Goal: Task Accomplishment & Management: Use online tool/utility

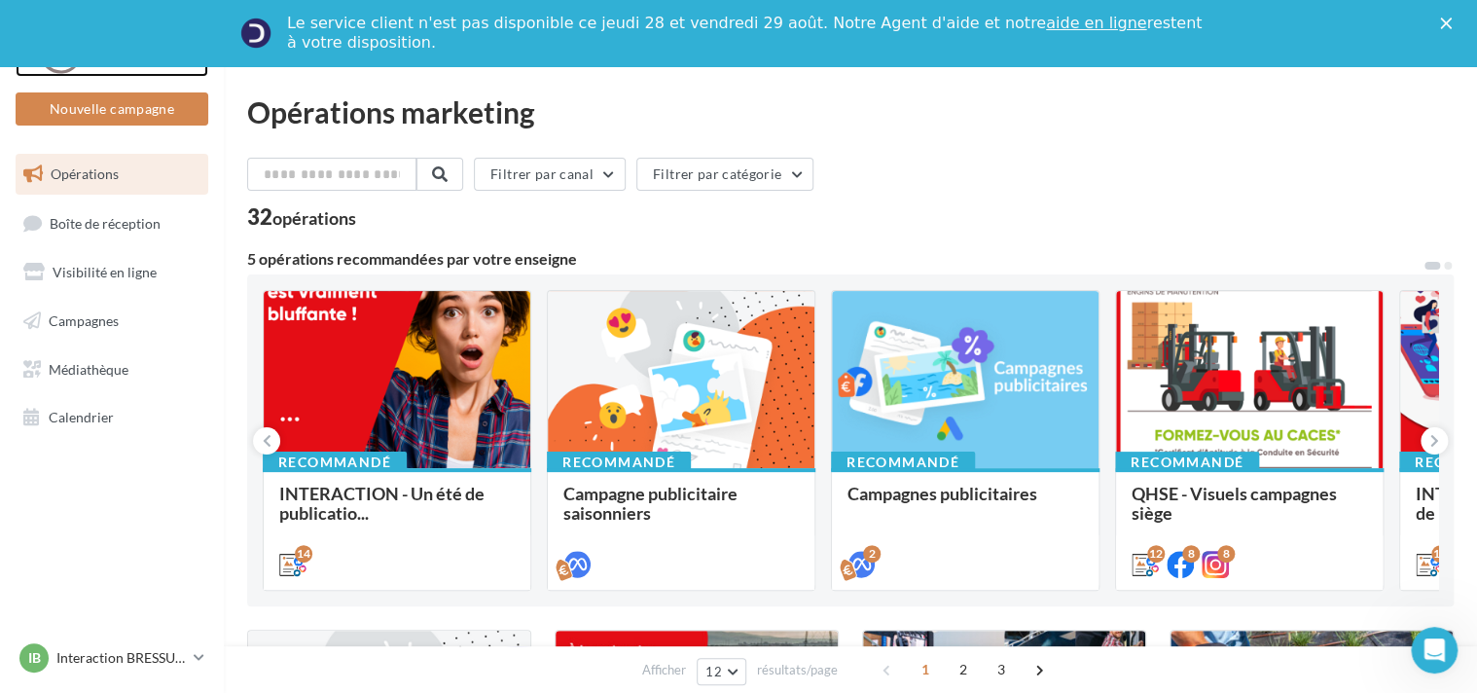
click at [109, 71] on div at bounding box center [112, 52] width 156 height 49
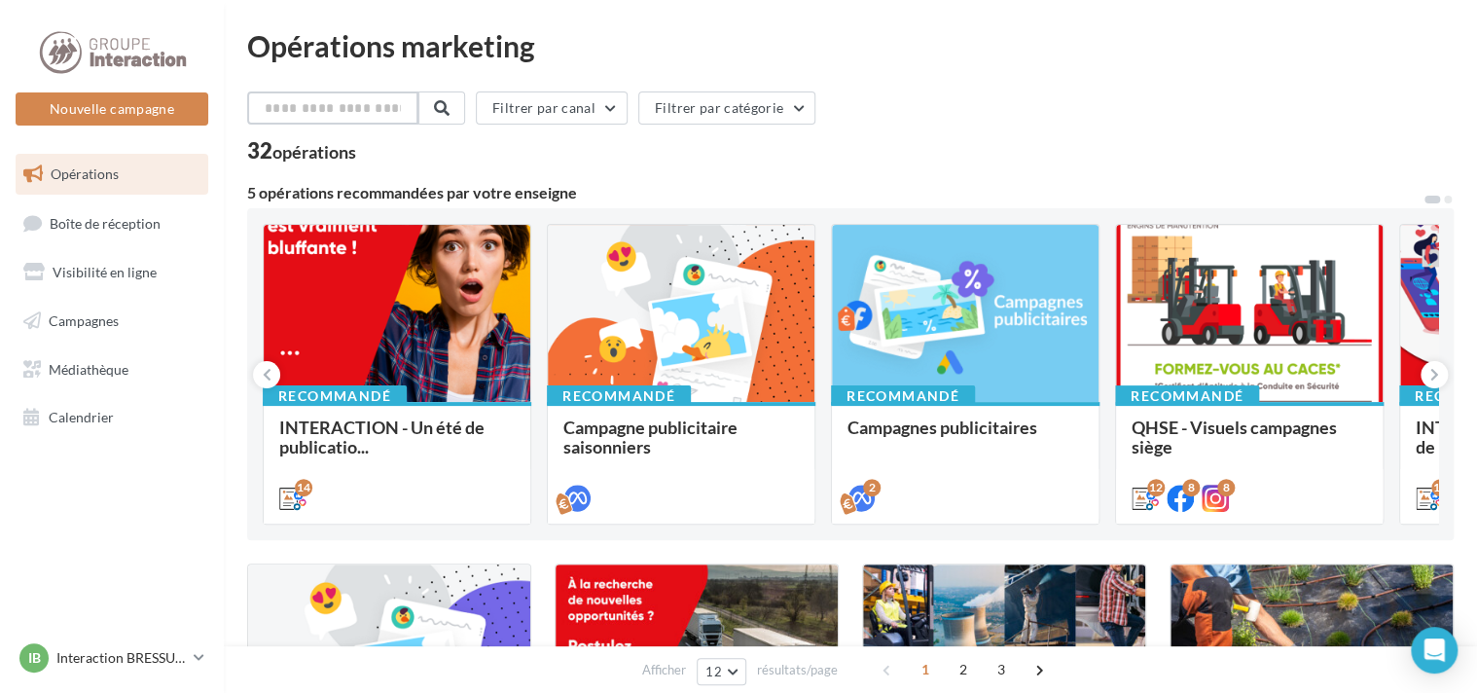
click at [334, 106] on input "text" at bounding box center [332, 107] width 171 height 33
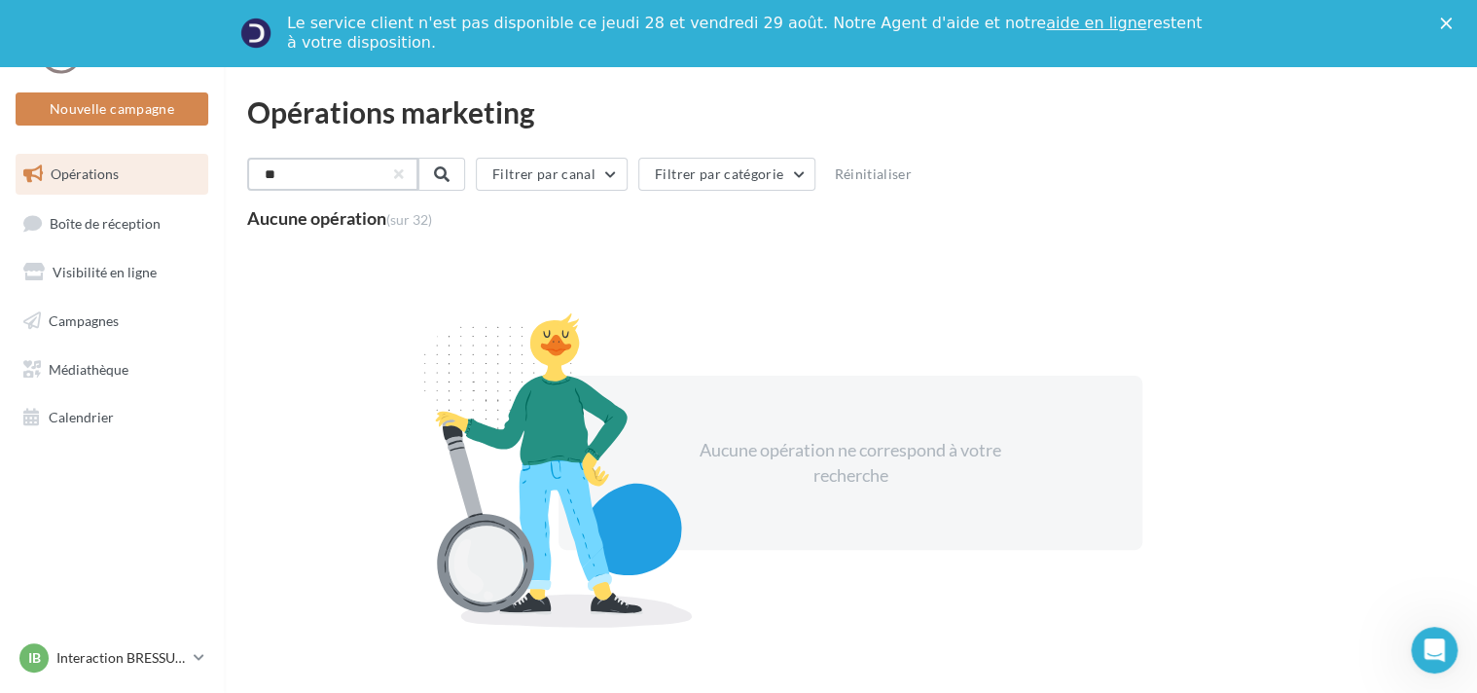
type input "*"
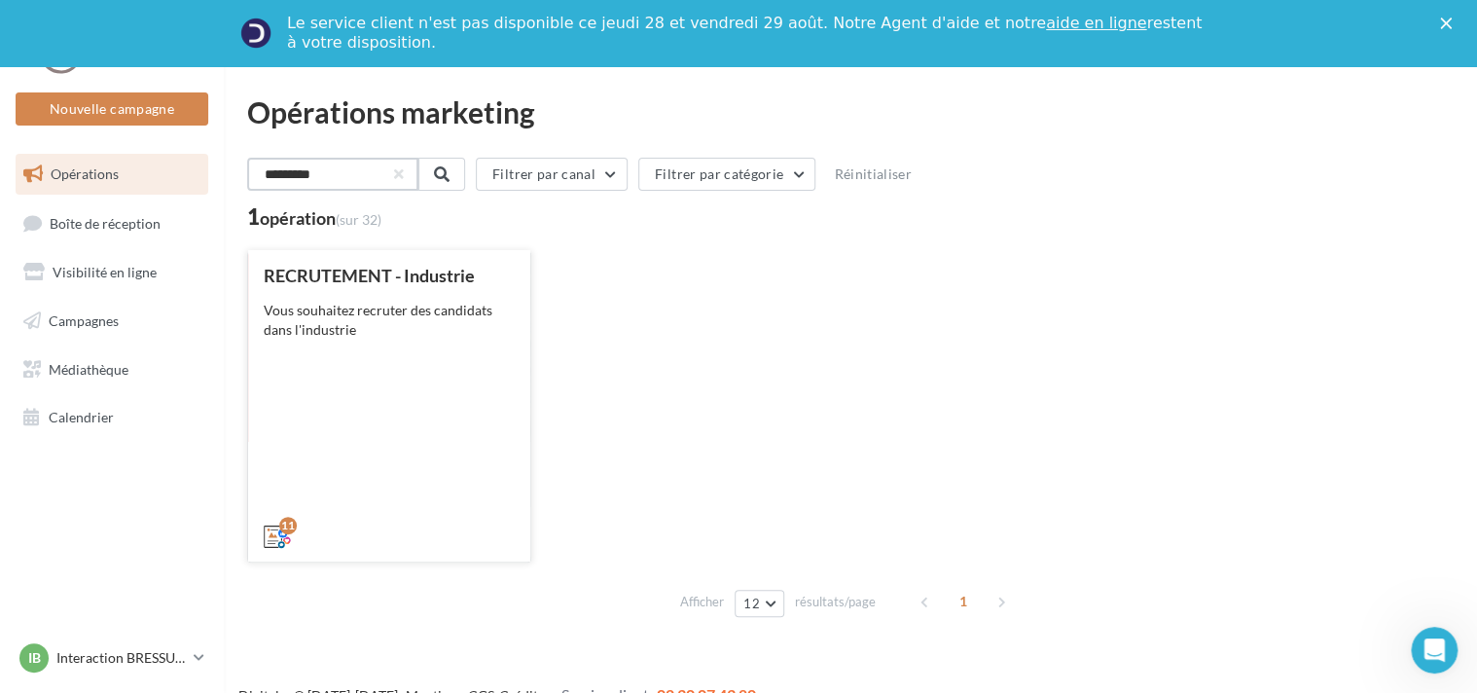
type input "*********"
click at [352, 403] on div "RECRUTEMENT - Industrie Vous souhaitez recruter des candidats dans l'industrie" at bounding box center [389, 405] width 251 height 278
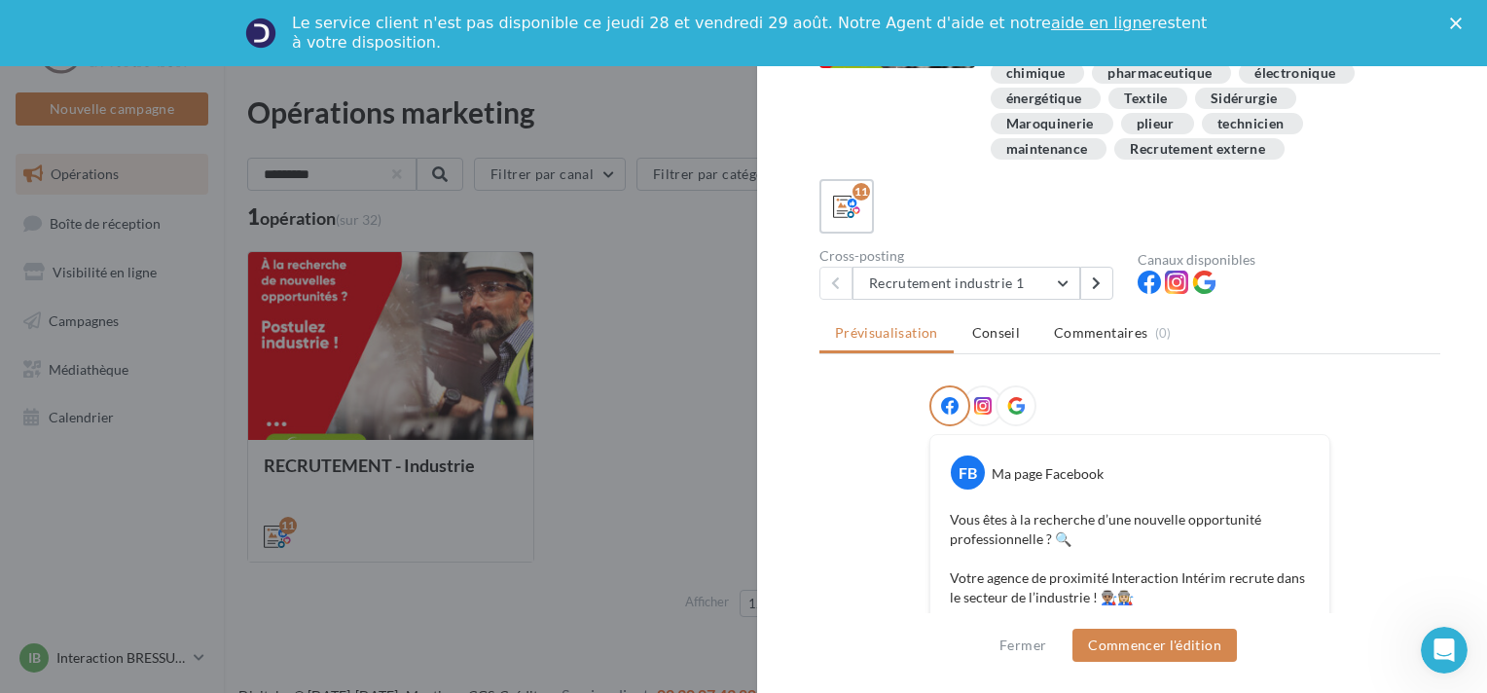
scroll to position [195, 0]
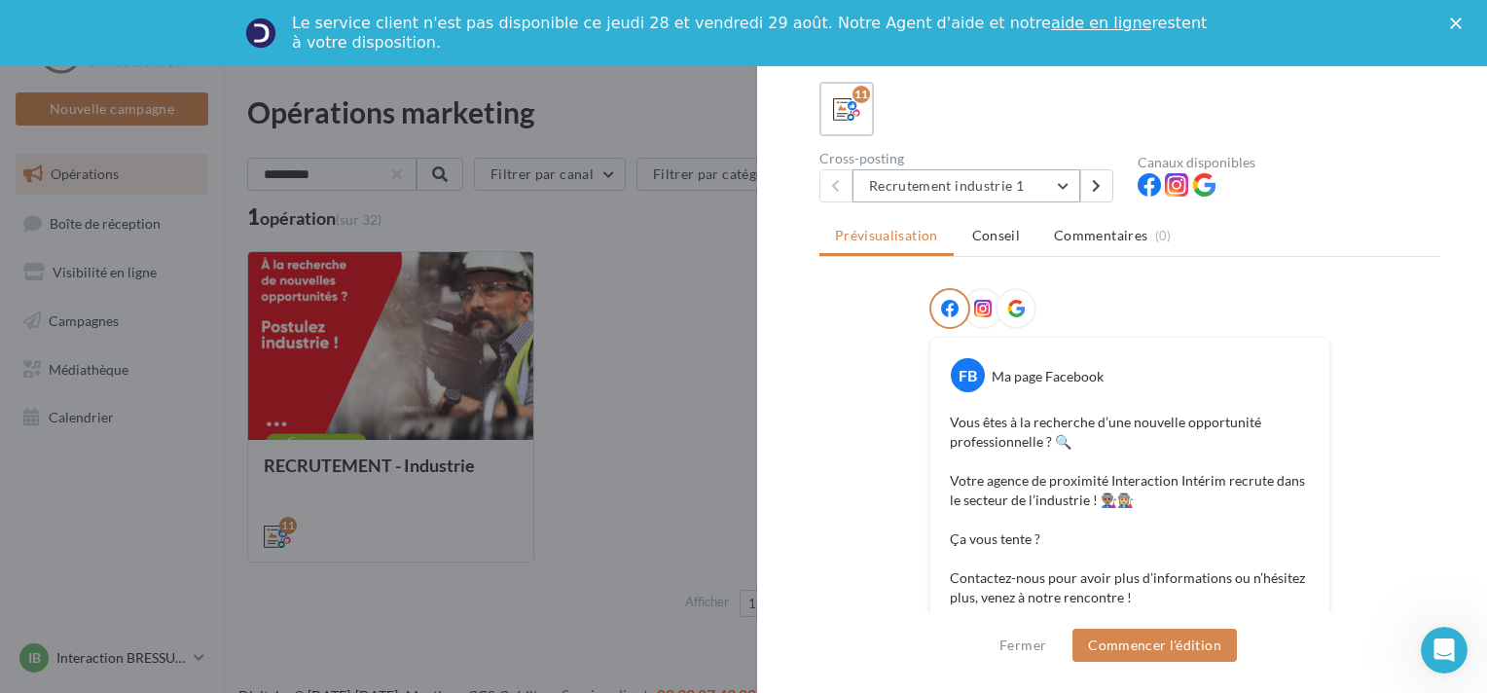
click at [1061, 187] on button "Recrutement industrie 1" at bounding box center [966, 185] width 228 height 33
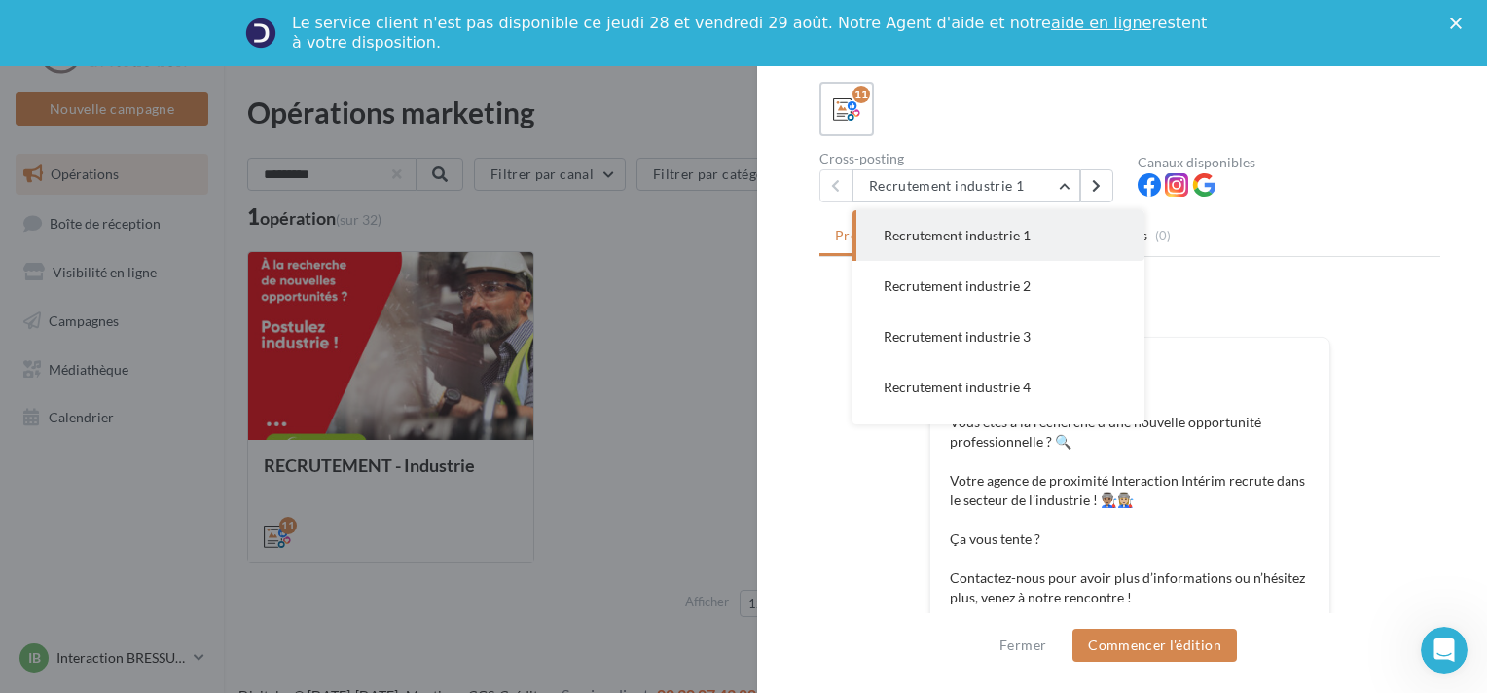
click at [1358, 212] on div "Description Vous souhaitez recruter des candidats dans l'industrie Intérim Sour…" at bounding box center [1129, 347] width 745 height 566
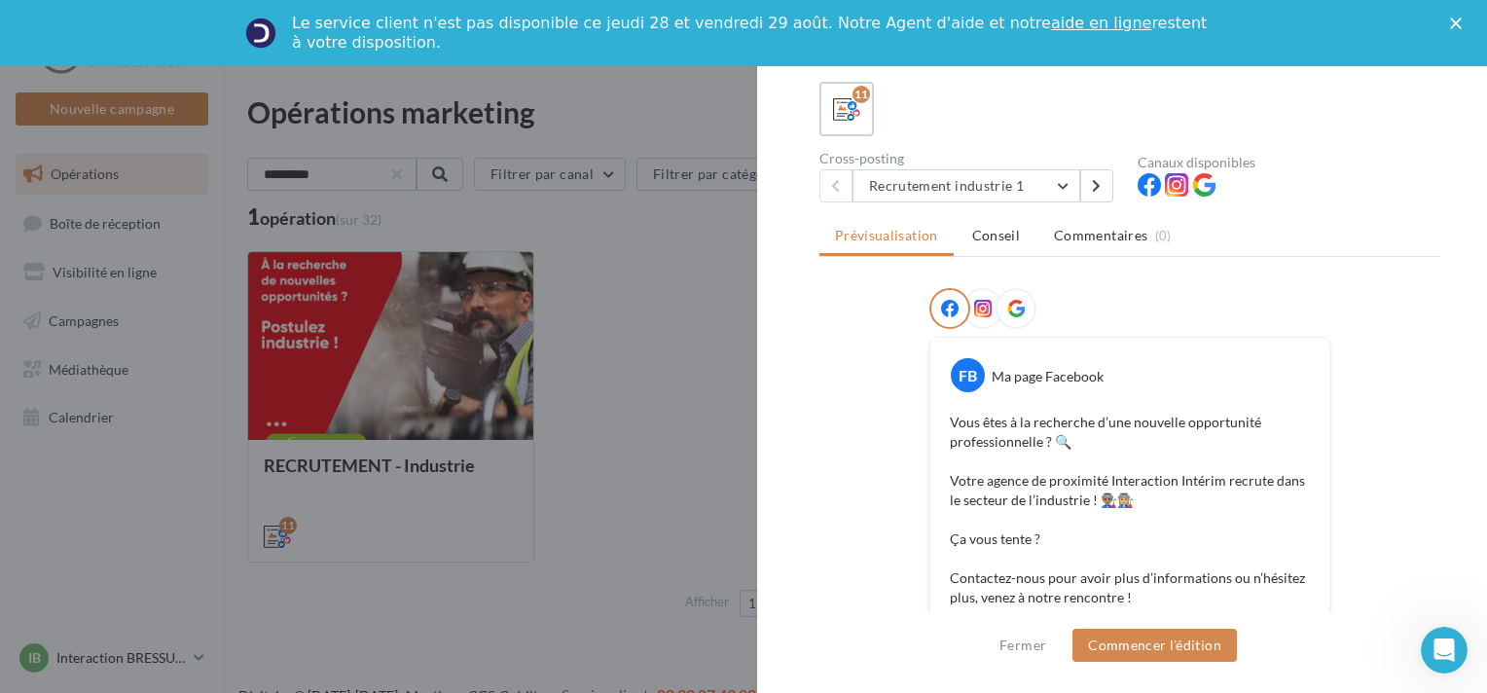
click at [1451, 25] on icon "Fermer" at bounding box center [1456, 24] width 12 height 12
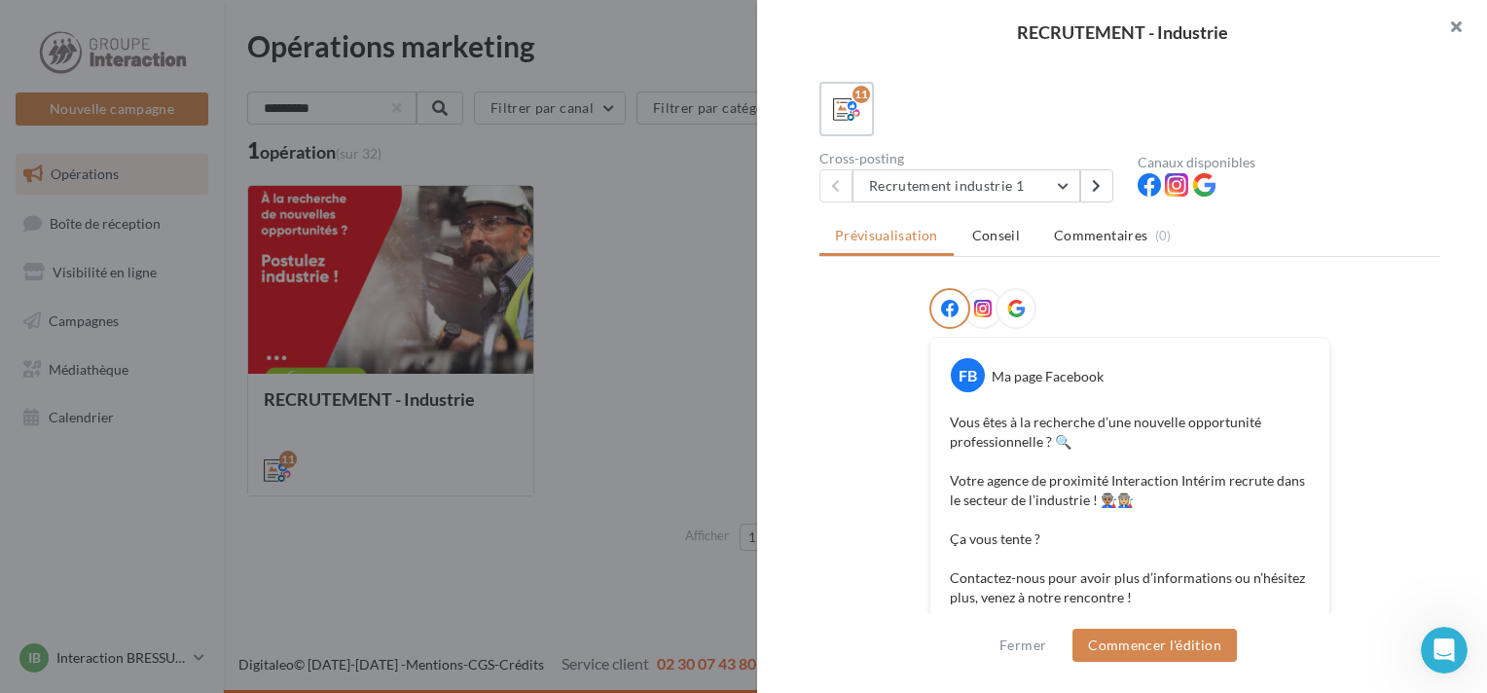
click at [1450, 24] on button "button" at bounding box center [1448, 29] width 78 height 58
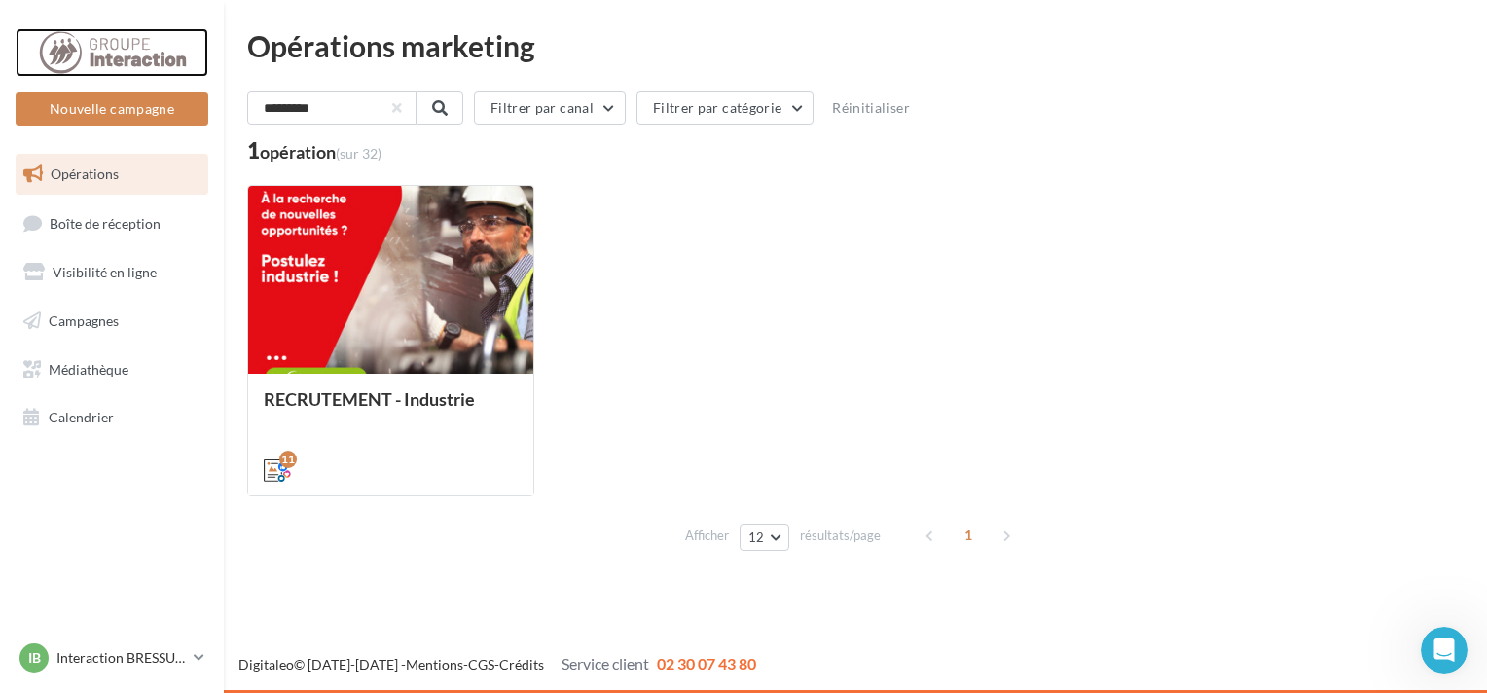
click at [95, 49] on div at bounding box center [112, 52] width 156 height 49
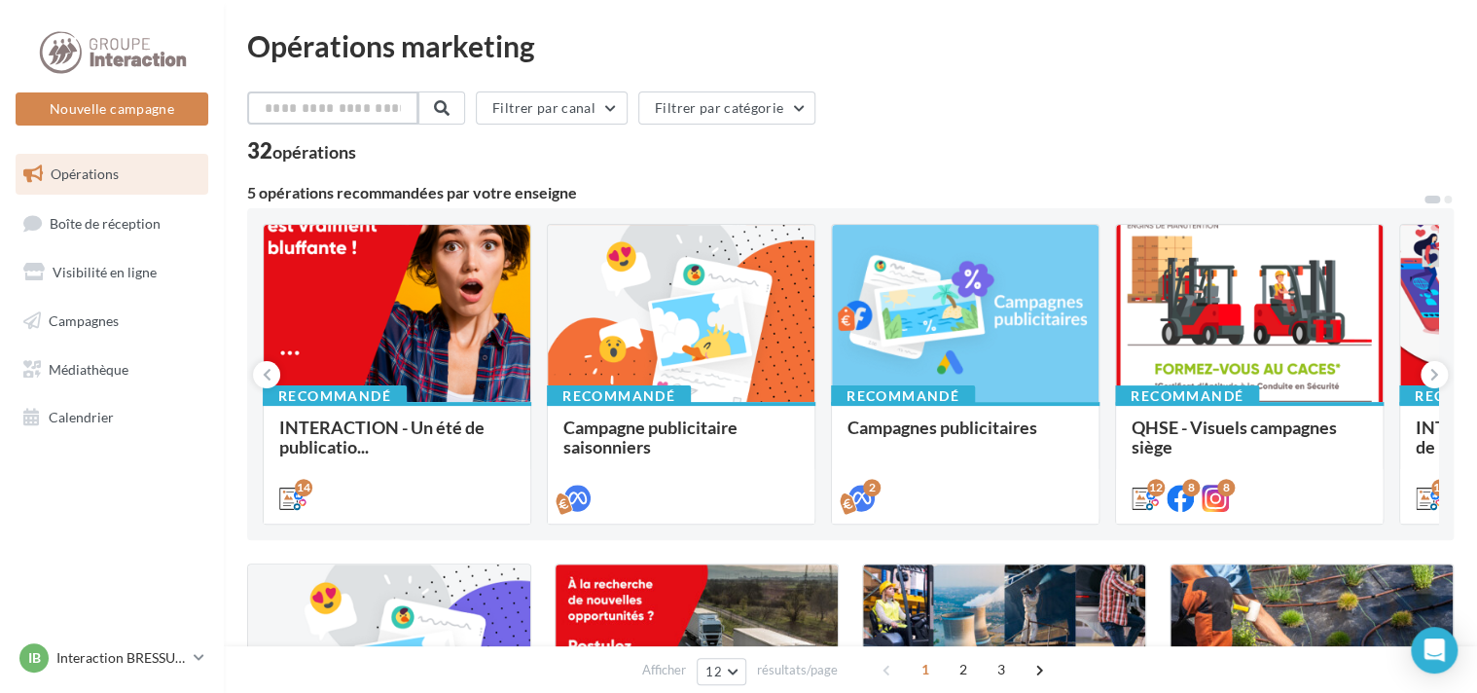
click at [337, 105] on input "text" at bounding box center [332, 107] width 171 height 33
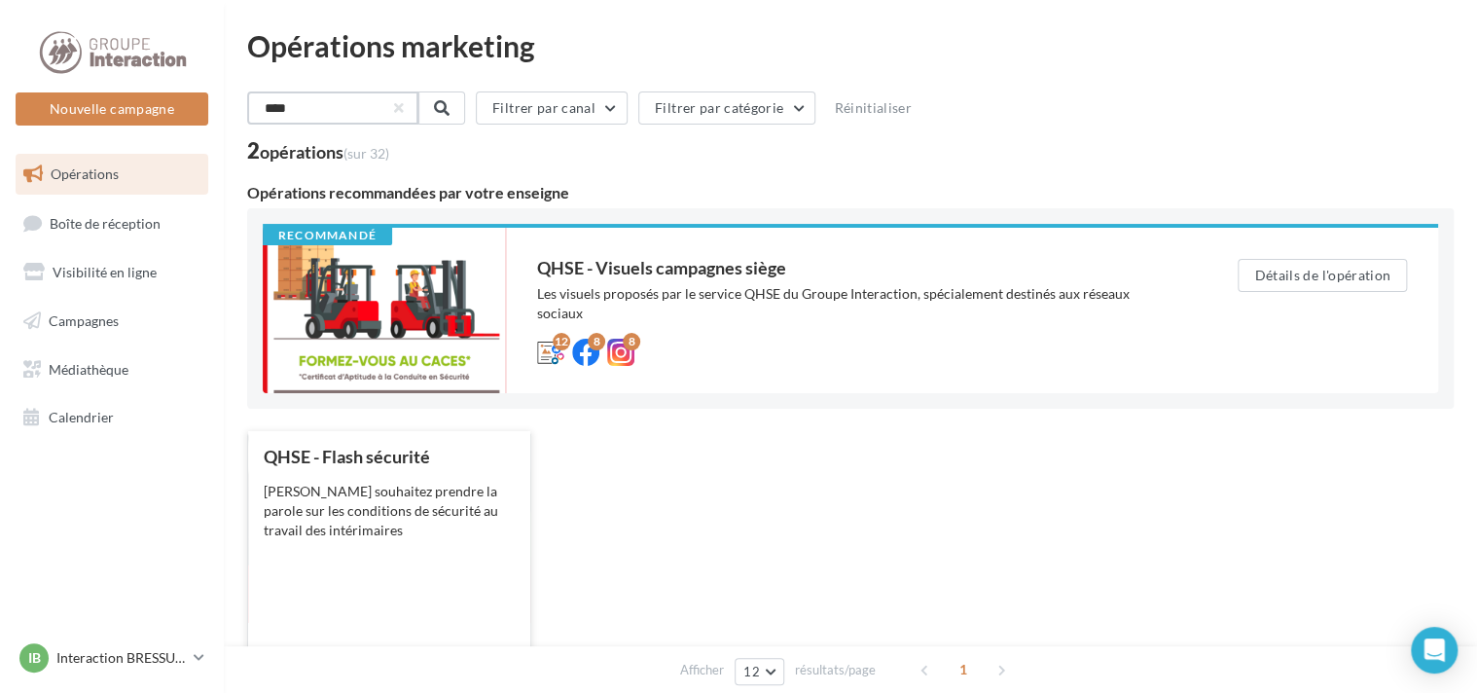
type input "****"
click at [354, 491] on div "Vous souhaitez prendre la parole sur les conditions de sécurité au travail des …" at bounding box center [389, 511] width 251 height 58
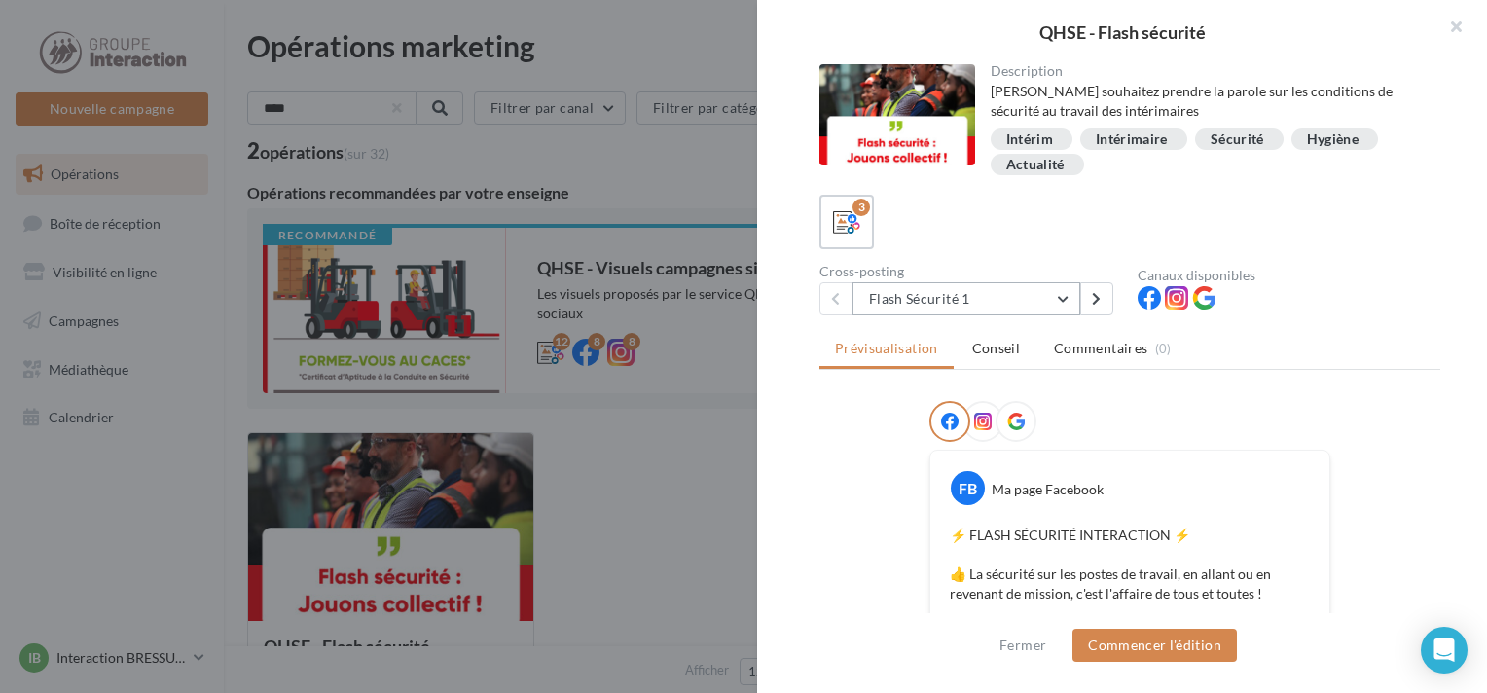
click at [1058, 304] on button "Flash Sécurité 1" at bounding box center [966, 298] width 228 height 33
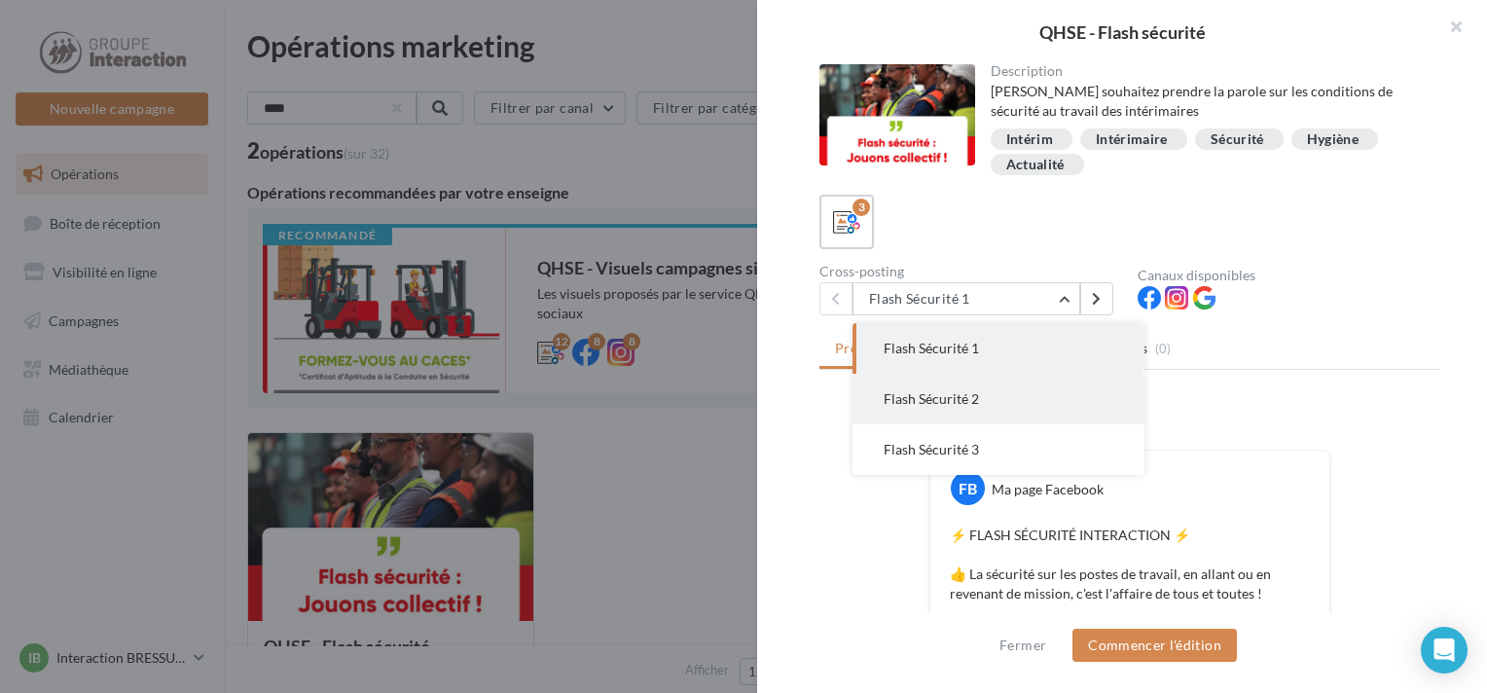
click at [946, 399] on span "Flash Sécurité 2" at bounding box center [930, 398] width 95 height 17
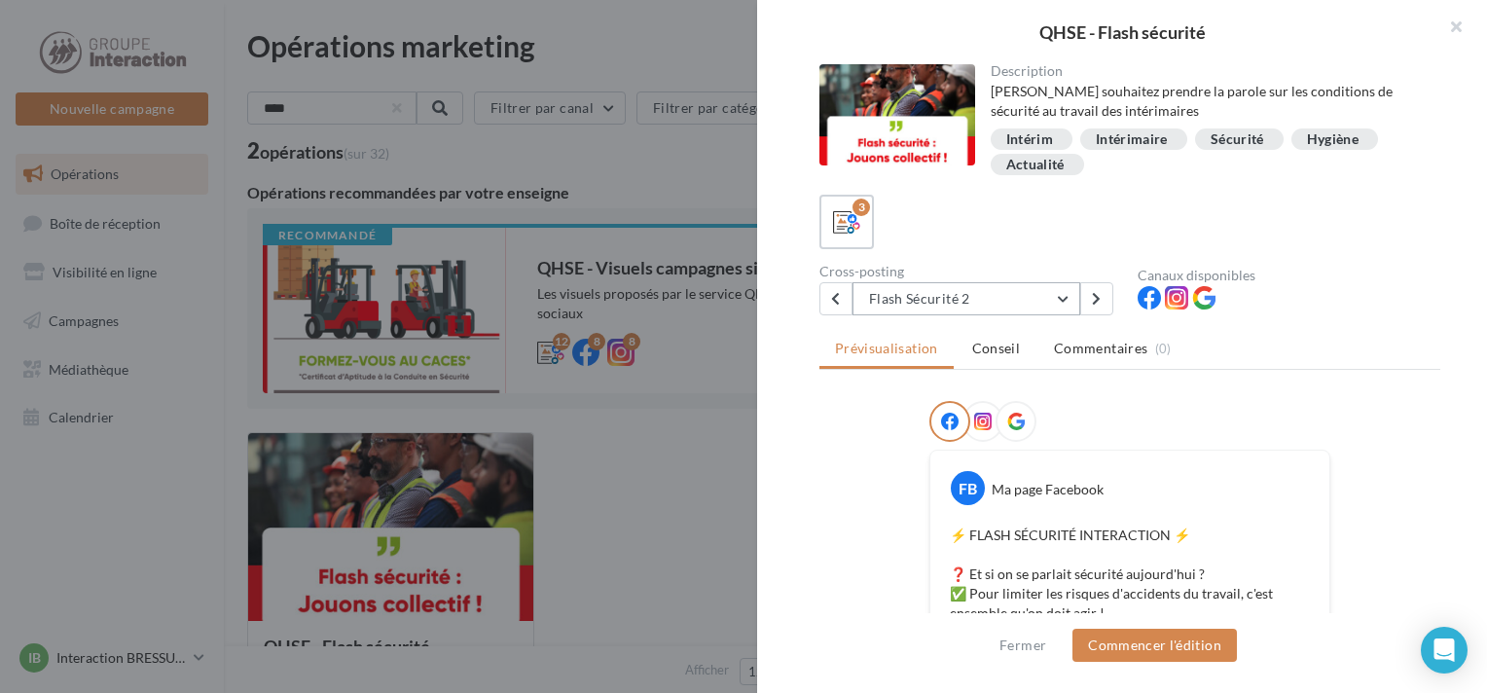
click at [1061, 300] on button "Flash Sécurité 2" at bounding box center [966, 298] width 228 height 33
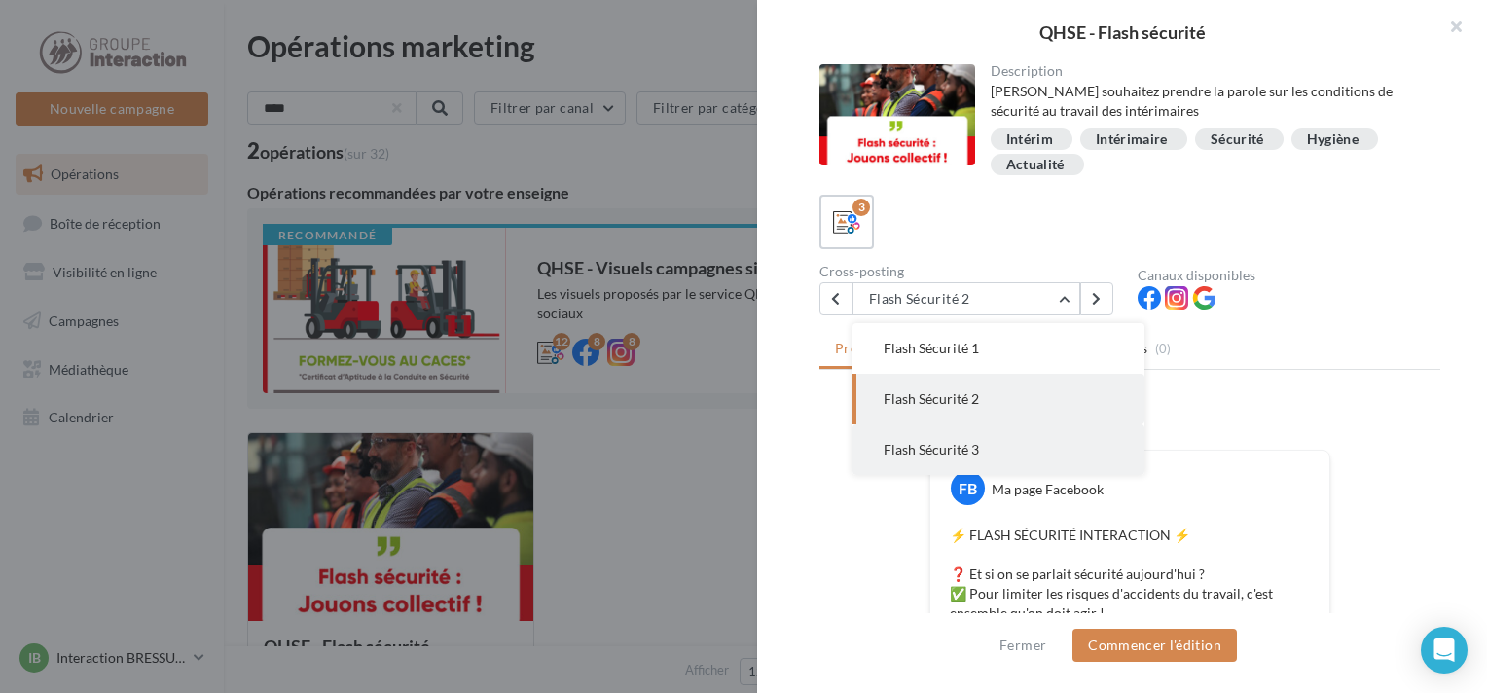
click at [967, 444] on span "Flash Sécurité 3" at bounding box center [930, 449] width 95 height 17
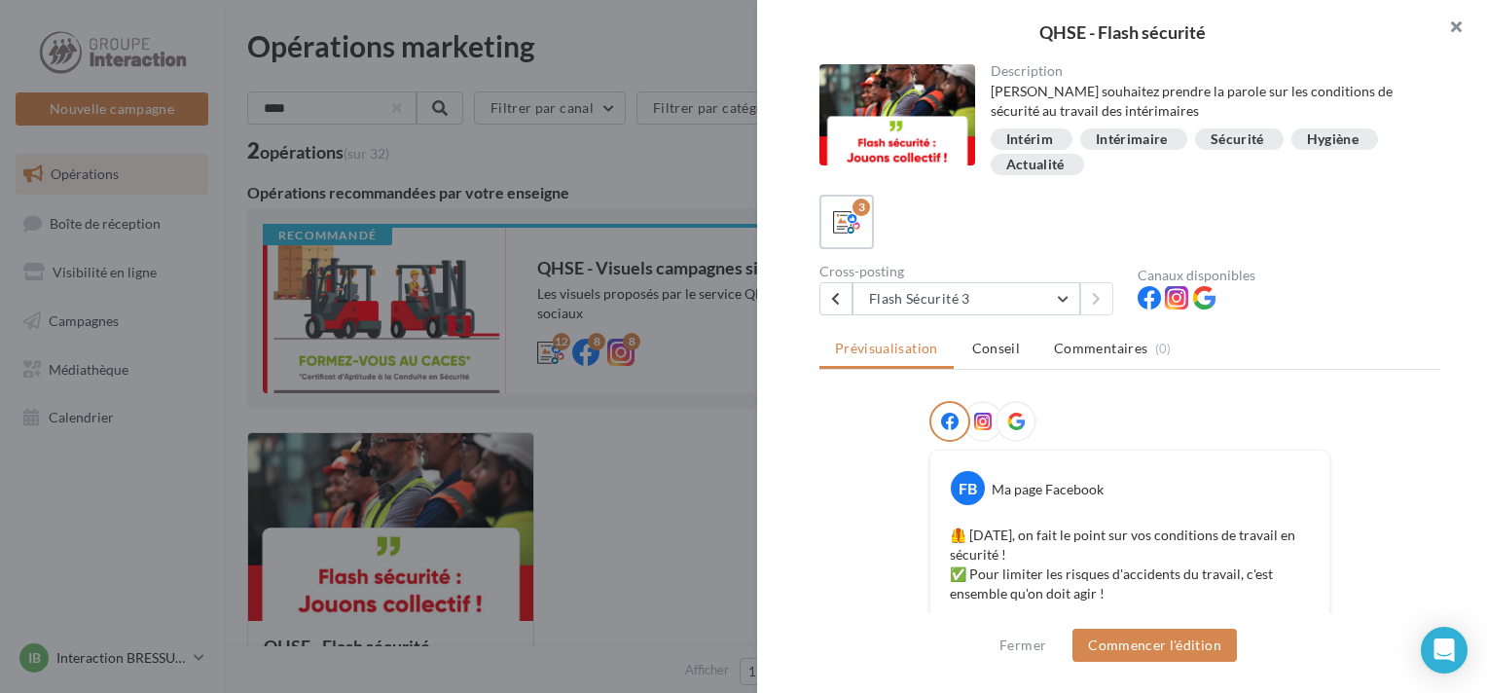
click at [1454, 25] on button "button" at bounding box center [1448, 29] width 78 height 58
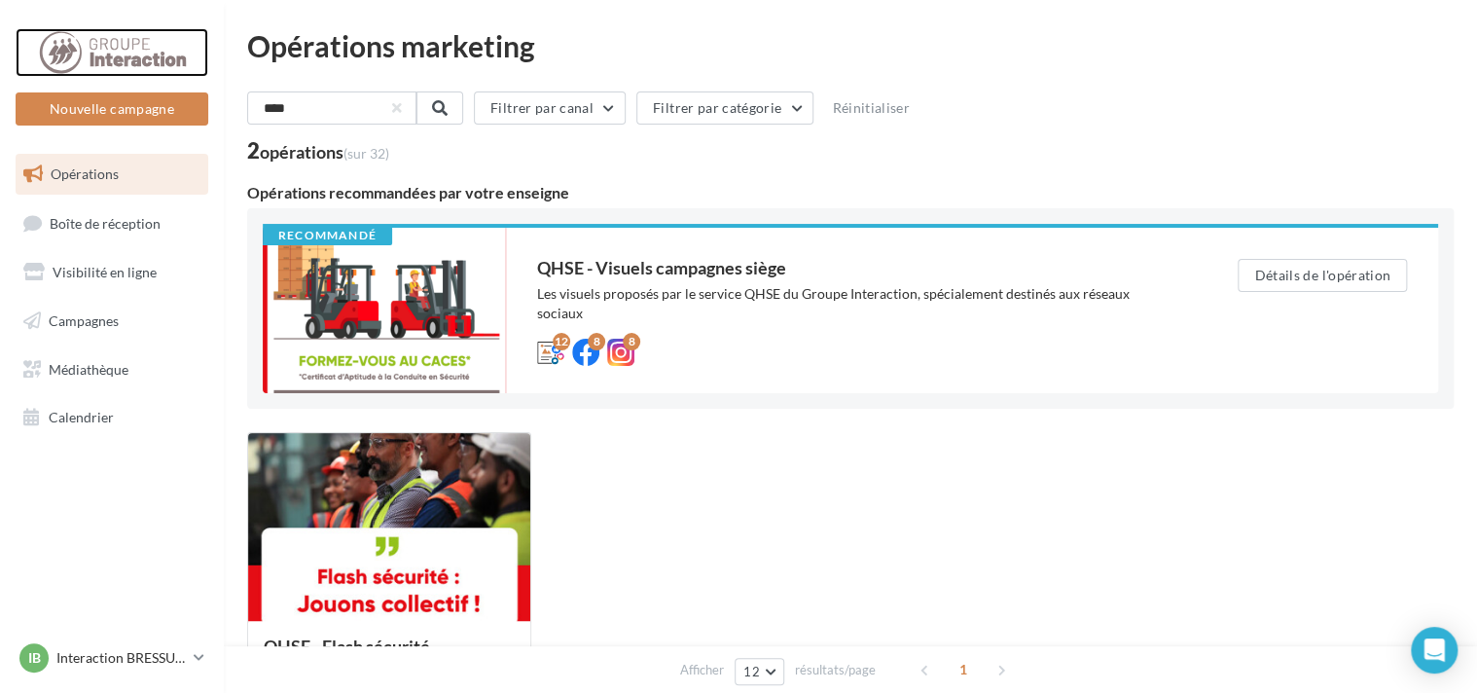
click at [131, 54] on div at bounding box center [112, 52] width 156 height 49
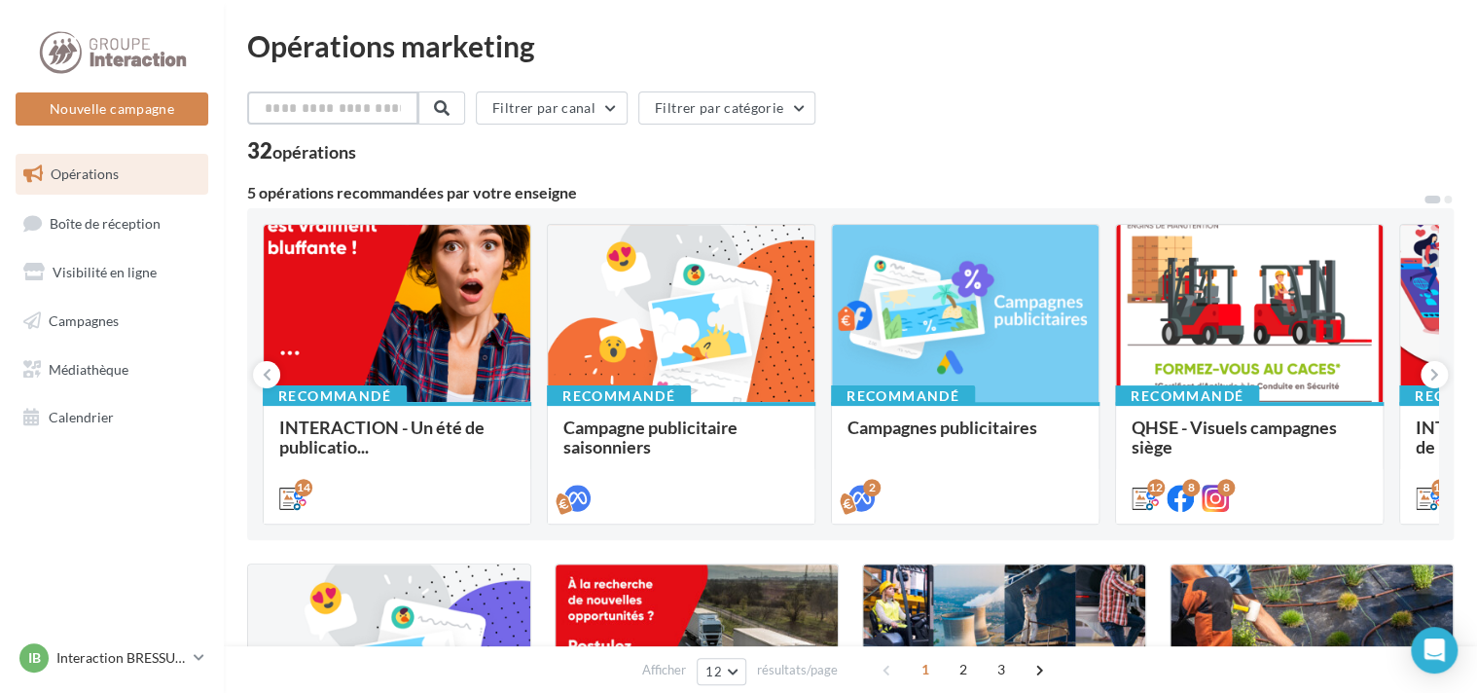
click at [341, 107] on input "text" at bounding box center [332, 107] width 171 height 33
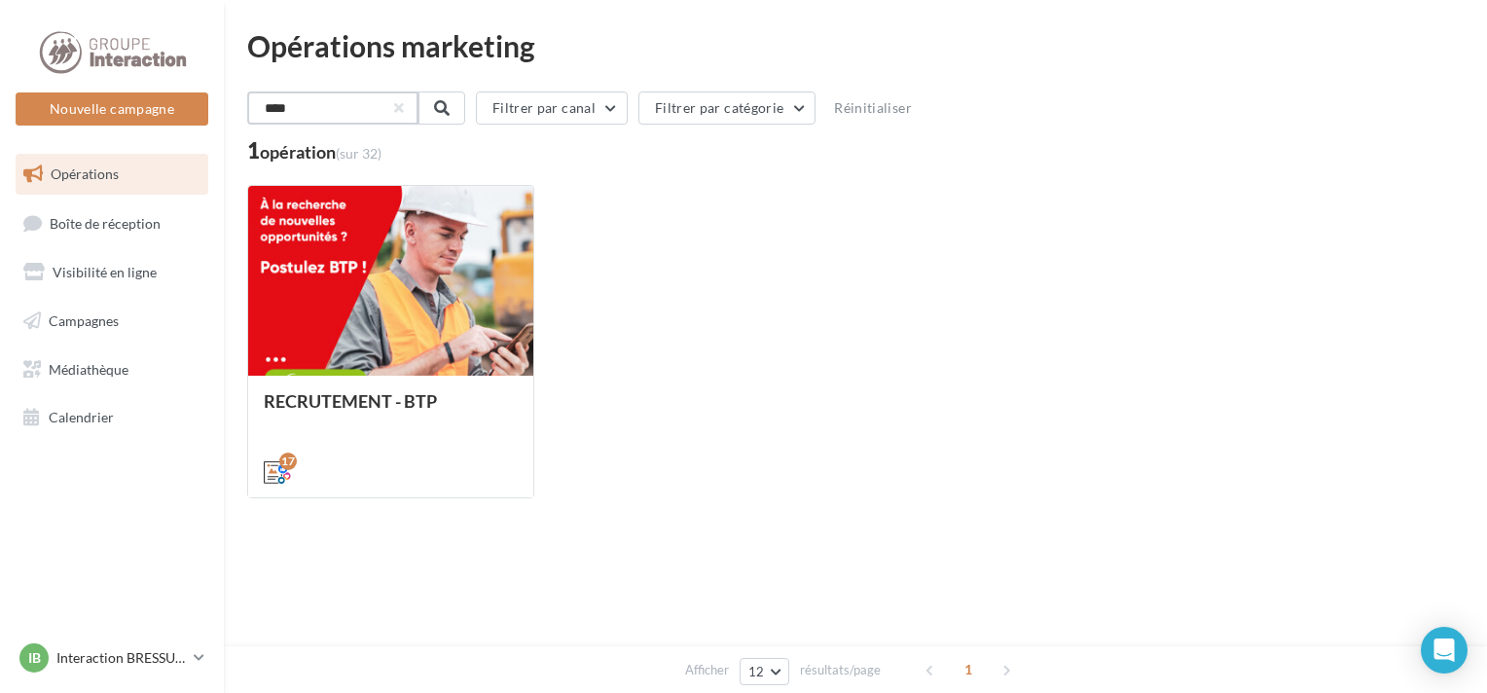
type input "*****"
